Goal: Task Accomplishment & Management: Manage account settings

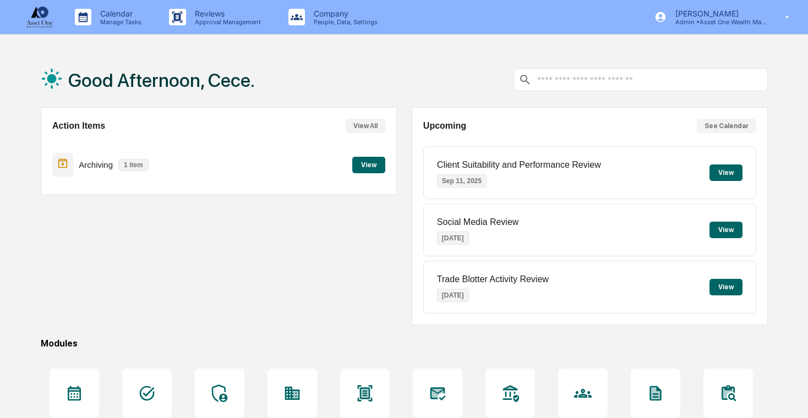
scroll to position [6, 0]
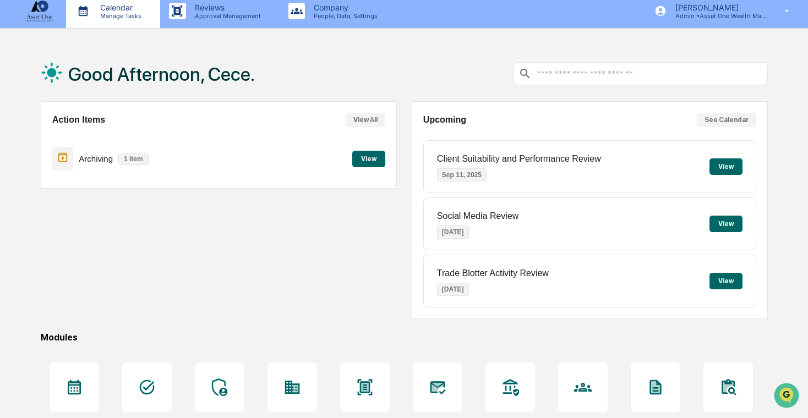
click at [132, 8] on p "Calendar" at bounding box center [119, 7] width 56 height 9
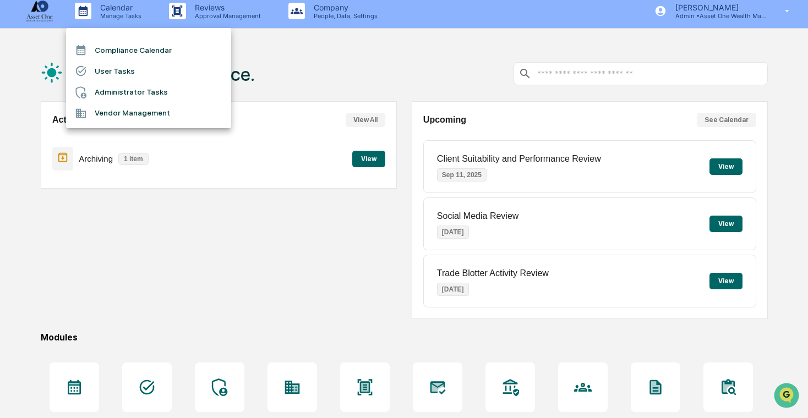
click at [150, 70] on li "User Tasks" at bounding box center [148, 71] width 165 height 21
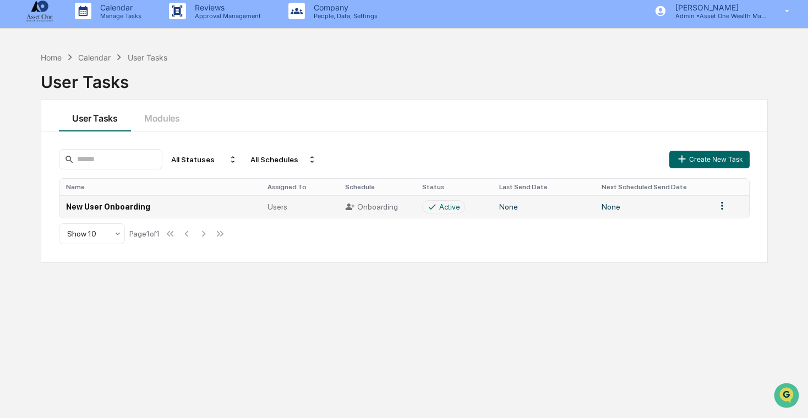
click at [232, 202] on td "New User Onboarding" at bounding box center [159, 206] width 201 height 23
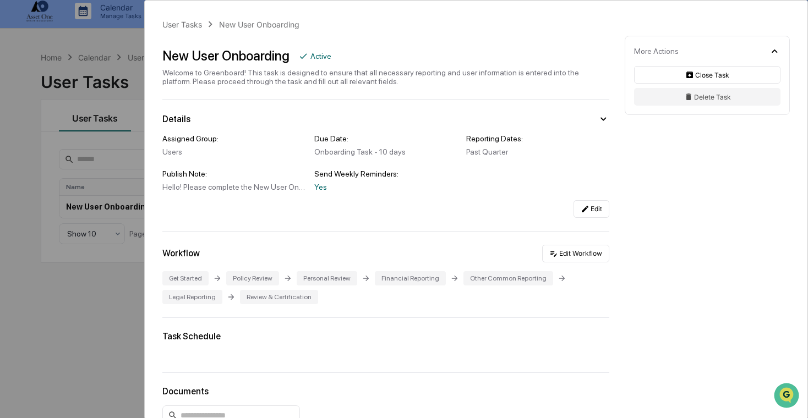
click at [64, 174] on div "User Tasks New User Onboarding New User Onboarding Active Welcome to Greenboard…" at bounding box center [404, 209] width 808 height 418
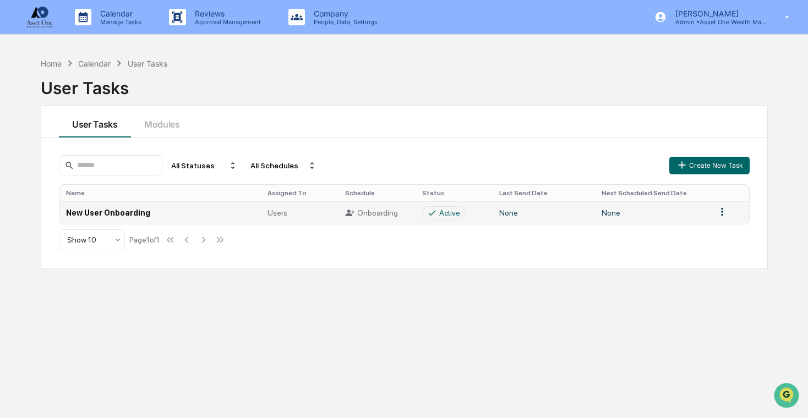
click at [722, 215] on html "Calendar Manage Tasks Reviews Approval Management Company People, Data, Setting…" at bounding box center [404, 209] width 808 height 418
click at [690, 212] on html "Calendar Manage Tasks Reviews Approval Management Company People, Data, Setting…" at bounding box center [404, 209] width 808 height 418
click at [590, 217] on td "None" at bounding box center [543, 212] width 102 height 23
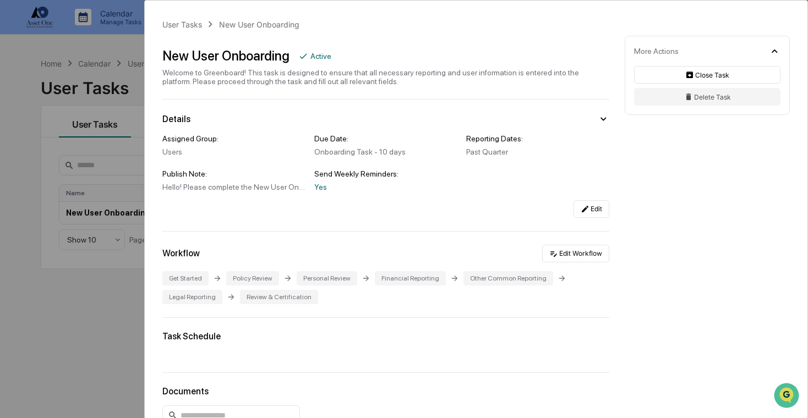
click at [37, 182] on div "User Tasks New User Onboarding New User Onboarding Active Welcome to Greenboard…" at bounding box center [404, 209] width 808 height 418
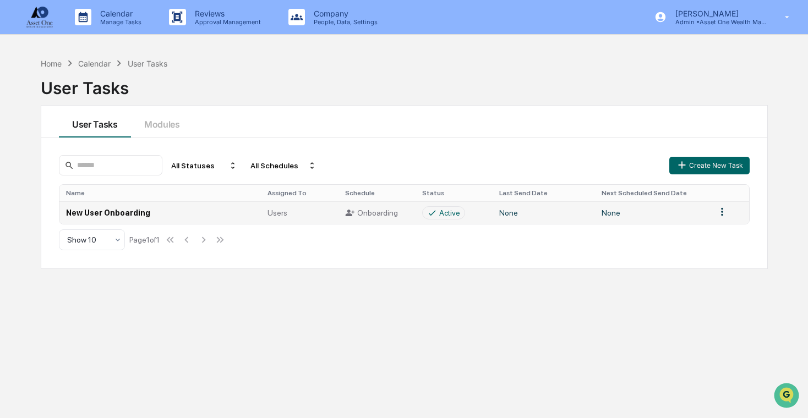
click at [722, 210] on html "Calendar Manage Tasks Reviews Approval Management Company People, Data, Setting…" at bounding box center [404, 209] width 808 height 418
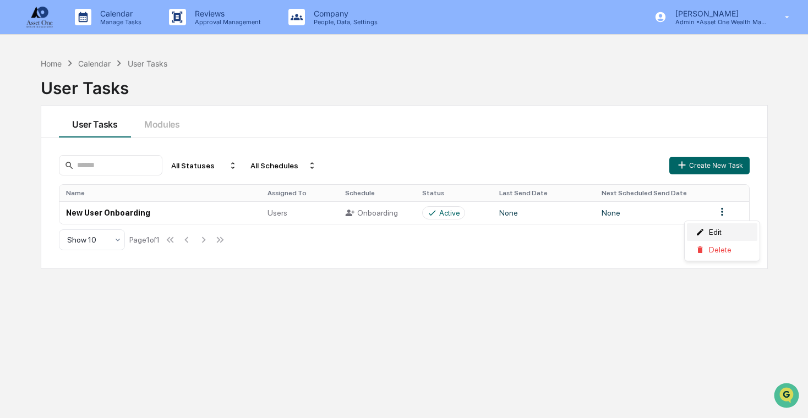
click at [715, 229] on div "Edit" at bounding box center [722, 232] width 70 height 18
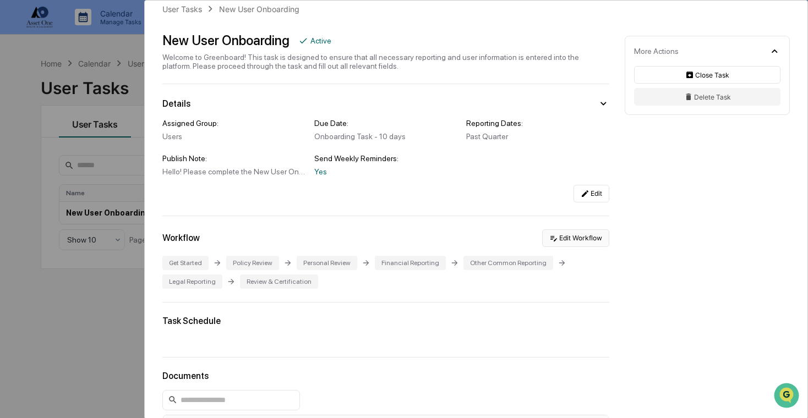
scroll to position [19, 0]
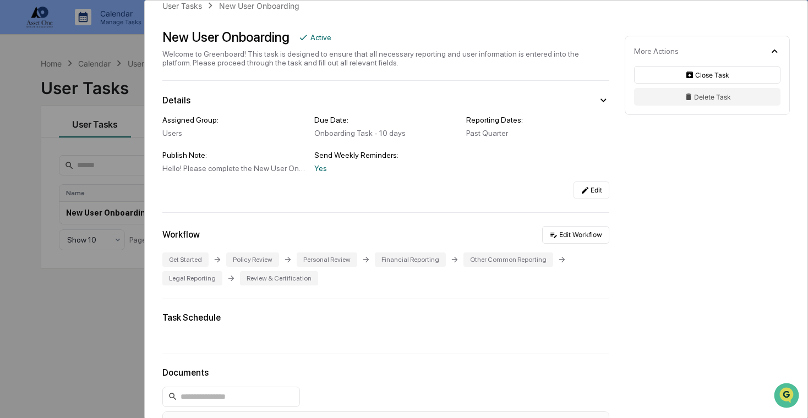
click at [21, 142] on div "User Tasks New User Onboarding New User Onboarding Active Welcome to Greenboard…" at bounding box center [404, 209] width 808 height 418
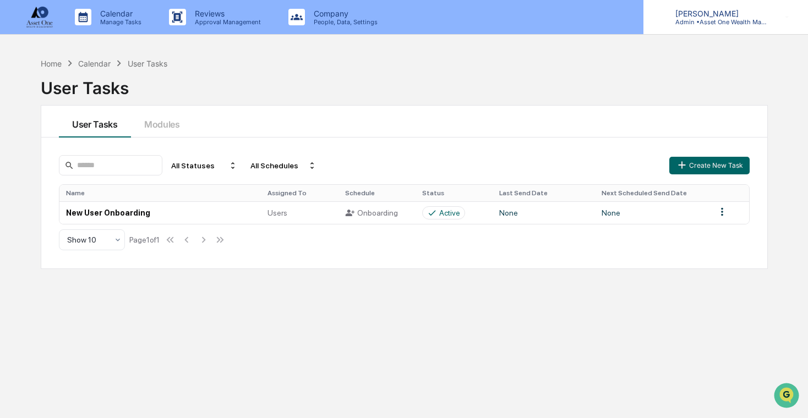
click at [696, 28] on div "[PERSON_NAME] Admin • Asset One Wealth Management" at bounding box center [725, 17] width 165 height 34
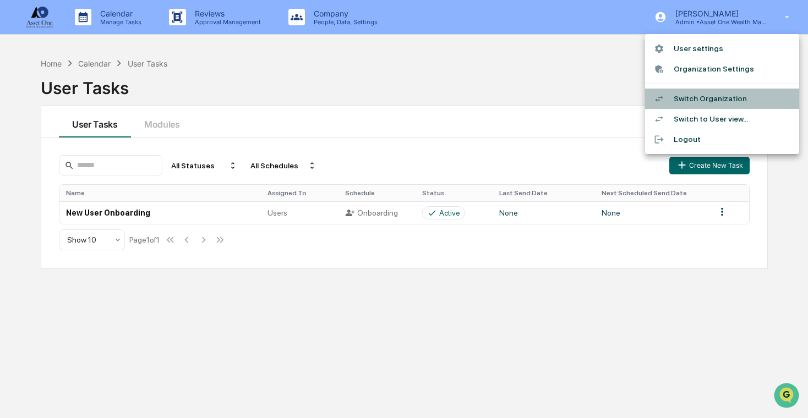
click at [693, 96] on li "Switch Organization" at bounding box center [722, 99] width 154 height 20
